Goal: Communication & Community: Answer question/provide support

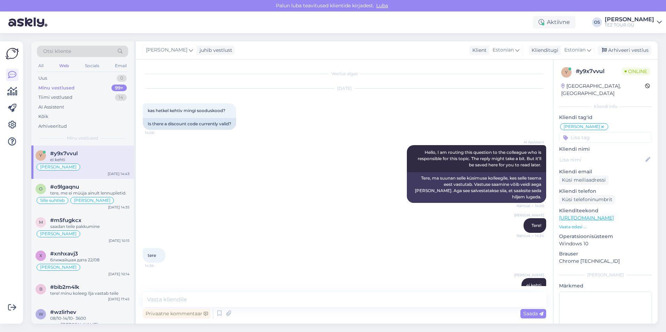
scroll to position [8, 0]
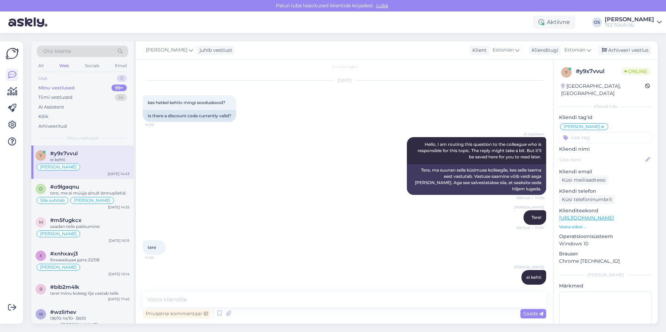
click at [64, 77] on div "Uus 0" at bounding box center [82, 78] width 91 height 10
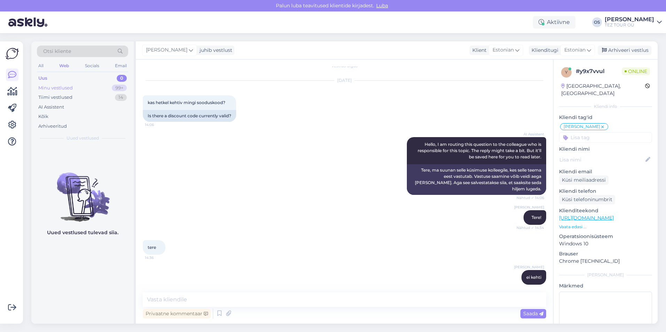
click at [62, 87] on div "Minu vestlused" at bounding box center [55, 88] width 34 height 7
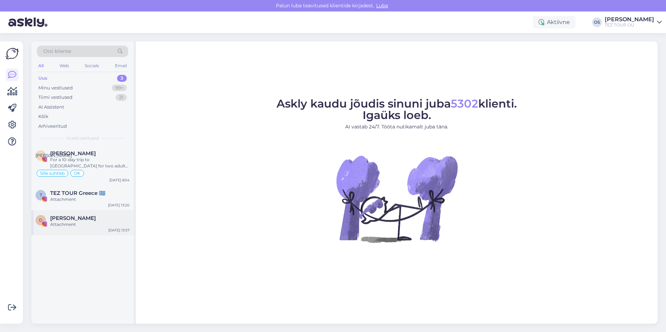
click at [92, 225] on div "Attachment" at bounding box center [89, 225] width 79 height 6
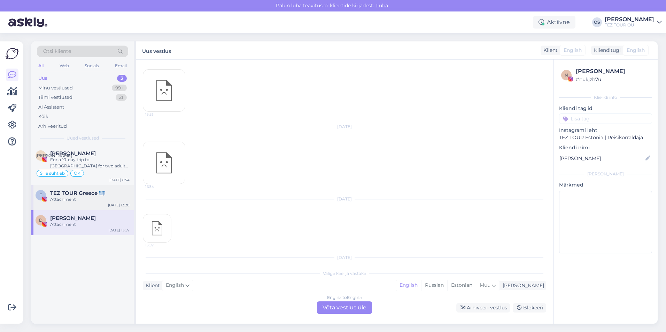
click at [83, 197] on div "Attachment" at bounding box center [89, 199] width 79 height 6
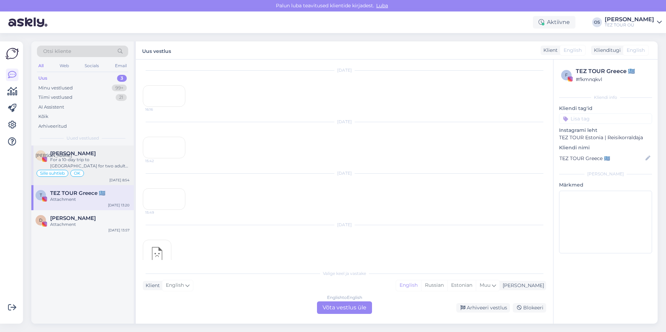
scroll to position [877, 0]
click at [91, 162] on div "For a 10-day trip to Egypt for two adults, leaving by August 19-20, 2025, pleas…" at bounding box center [89, 163] width 79 height 13
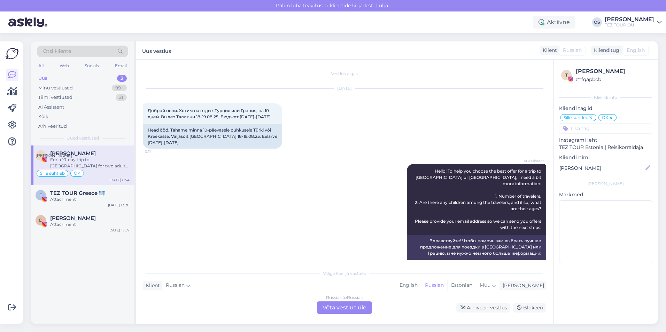
scroll to position [1104, 0]
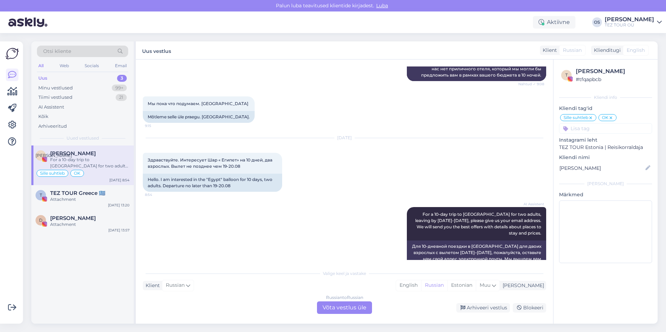
click at [324, 307] on div "Russian to Russian Võta vestlus üle" at bounding box center [344, 308] width 55 height 13
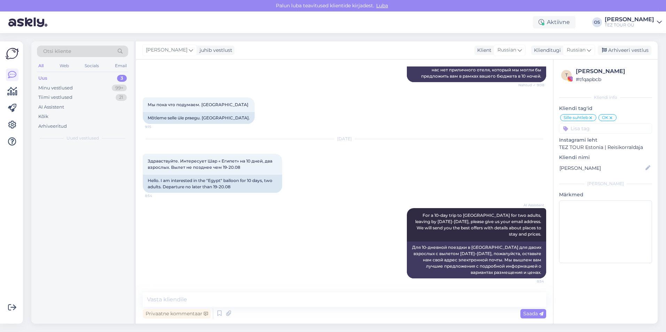
scroll to position [1078, 0]
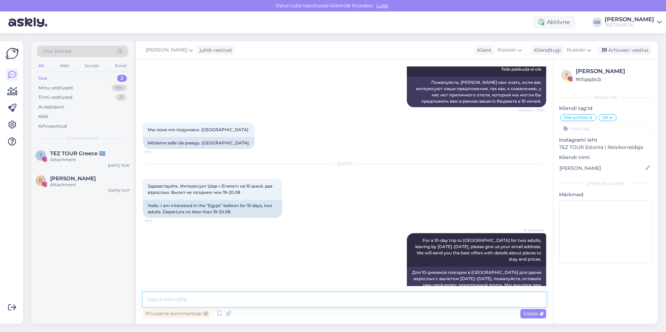
click at [202, 302] on textarea at bounding box center [344, 300] width 403 height 15
click at [158, 299] on textarea "доюрый день! у нас нет рейсов в Египет в августе, можем предложить Турцию" at bounding box center [344, 300] width 403 height 15
click at [398, 294] on textarea "добрый день! у нас нет рейсов в Египет в августе, можем предложить Турцию" at bounding box center [344, 300] width 403 height 15
type textarea "добрый день! у нас нет рейсов в Египет в августе, можем предложить Турцию!"
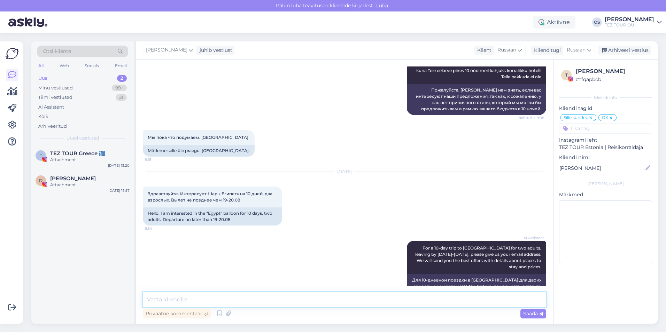
scroll to position [1114, 0]
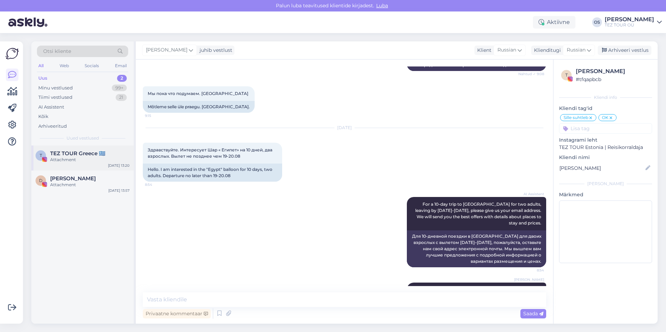
click at [79, 154] on span "TEZ TOUR Greece 🇬🇷" at bounding box center [77, 153] width 55 height 6
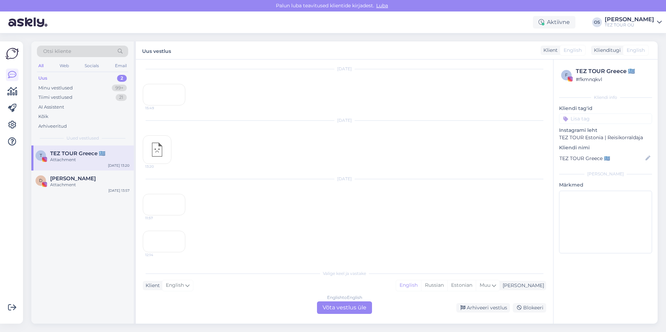
scroll to position [961, 0]
click at [90, 178] on span "Dimitris Charitidis" at bounding box center [73, 179] width 46 height 6
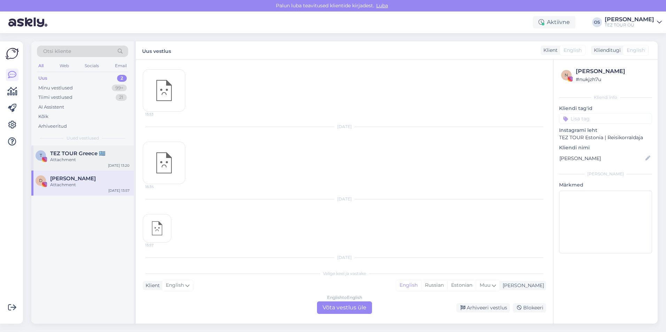
click at [94, 154] on span "TEZ TOUR Greece 🇬🇷" at bounding box center [77, 153] width 55 height 6
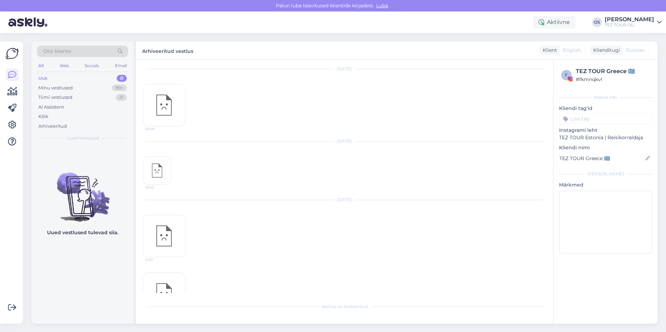
click at [64, 74] on div "Uus 0" at bounding box center [82, 78] width 91 height 10
click at [57, 92] on div "Uus 0 Minu vestlused 99+ Tiimi vestlused 21 AI Assistent Kõik Arhiveeritud" at bounding box center [82, 101] width 91 height 57
click at [57, 88] on div "Minu vestlused" at bounding box center [55, 88] width 34 height 7
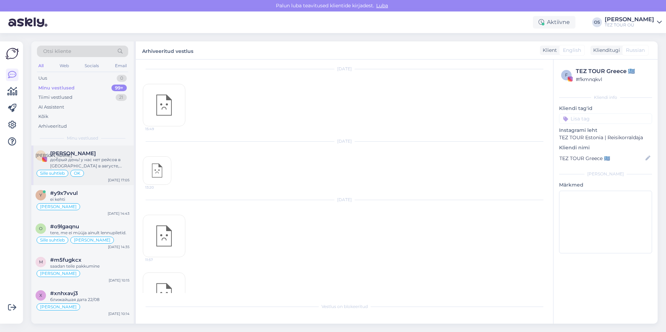
click at [101, 170] on div "Sille suhtleb OK" at bounding box center [83, 173] width 94 height 8
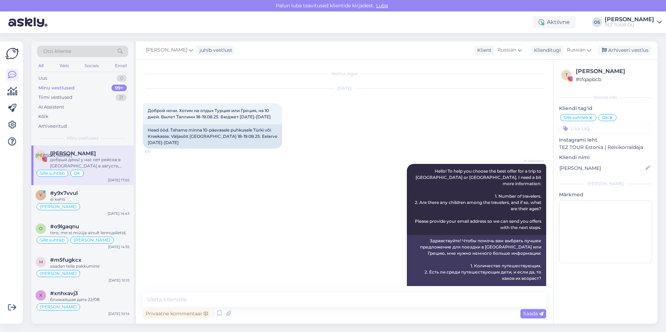
scroll to position [1114, 0]
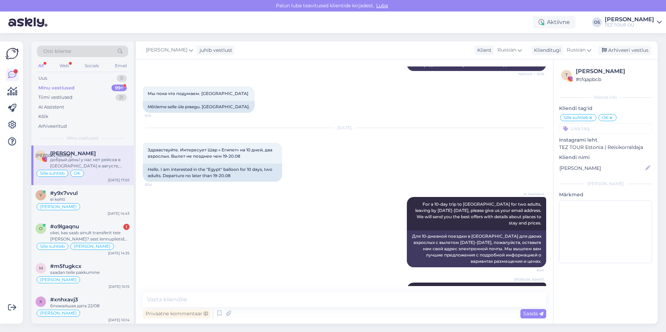
click at [68, 88] on div "Minu vestlused" at bounding box center [56, 88] width 36 height 7
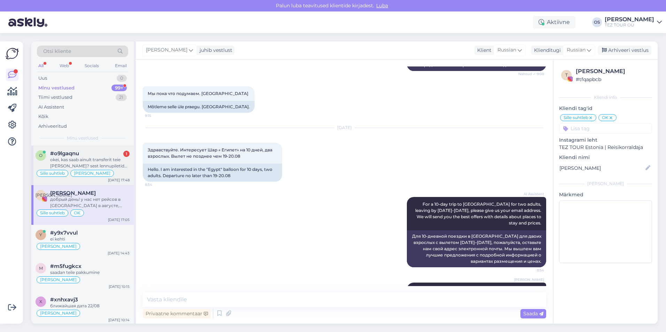
click at [89, 158] on div "okei, kas saab ainult transferit teie poolt saada? sest lennupiletid on teil Ai…" at bounding box center [89, 163] width 79 height 13
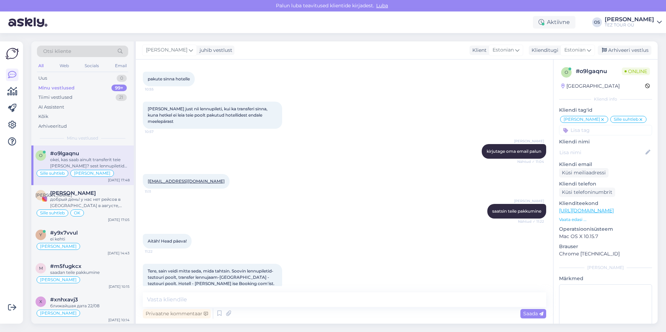
scroll to position [1402, 0]
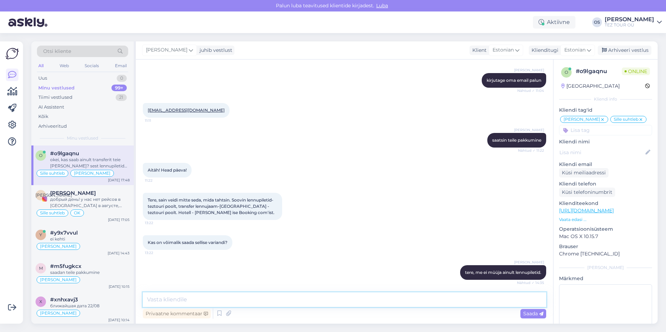
click at [185, 297] on textarea at bounding box center [344, 300] width 403 height 15
type textarea "meil on ainult reisipakett"
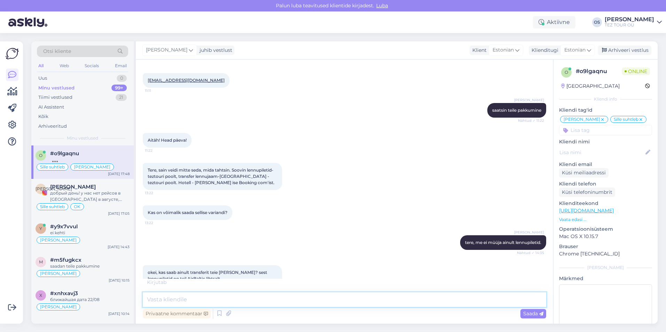
scroll to position [1462, 0]
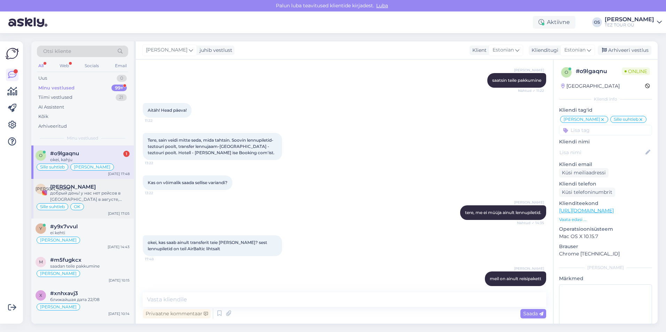
click at [82, 193] on div "добрый день! у нас нет рейсов в Египет в августе, можем предложить Турцию!" at bounding box center [89, 196] width 79 height 13
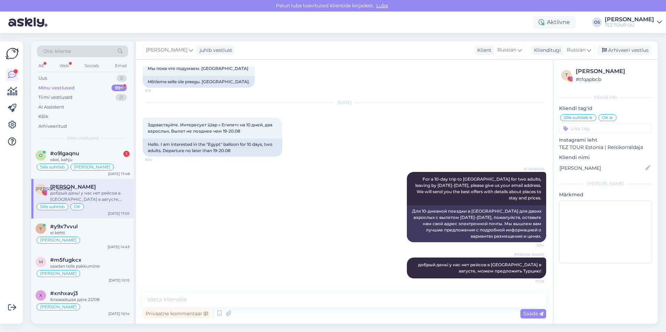
scroll to position [1114, 0]
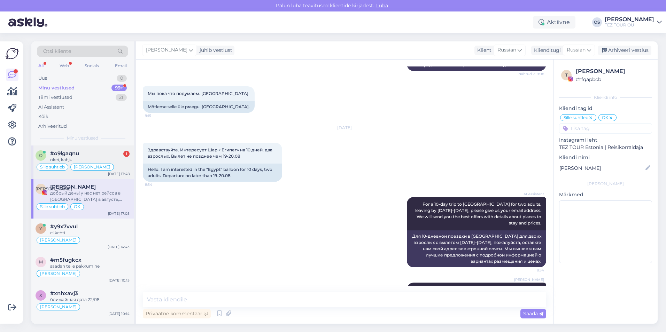
click at [97, 154] on div "#o9lgaqnu 1" at bounding box center [89, 153] width 79 height 6
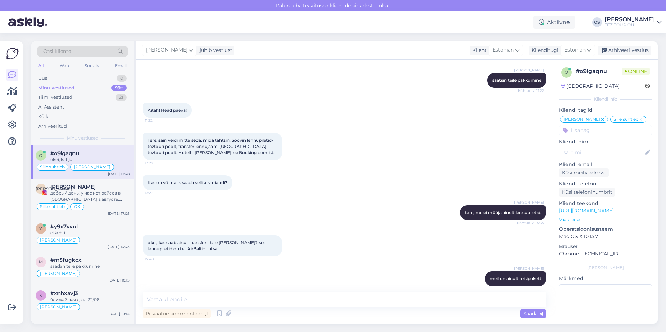
click at [55, 91] on div "Minu vestlused 99+" at bounding box center [82, 88] width 91 height 10
click at [57, 87] on div "Minu vestlused" at bounding box center [56, 88] width 36 height 7
click at [52, 77] on div "Uus 0" at bounding box center [82, 78] width 91 height 10
